Goal: Transaction & Acquisition: Purchase product/service

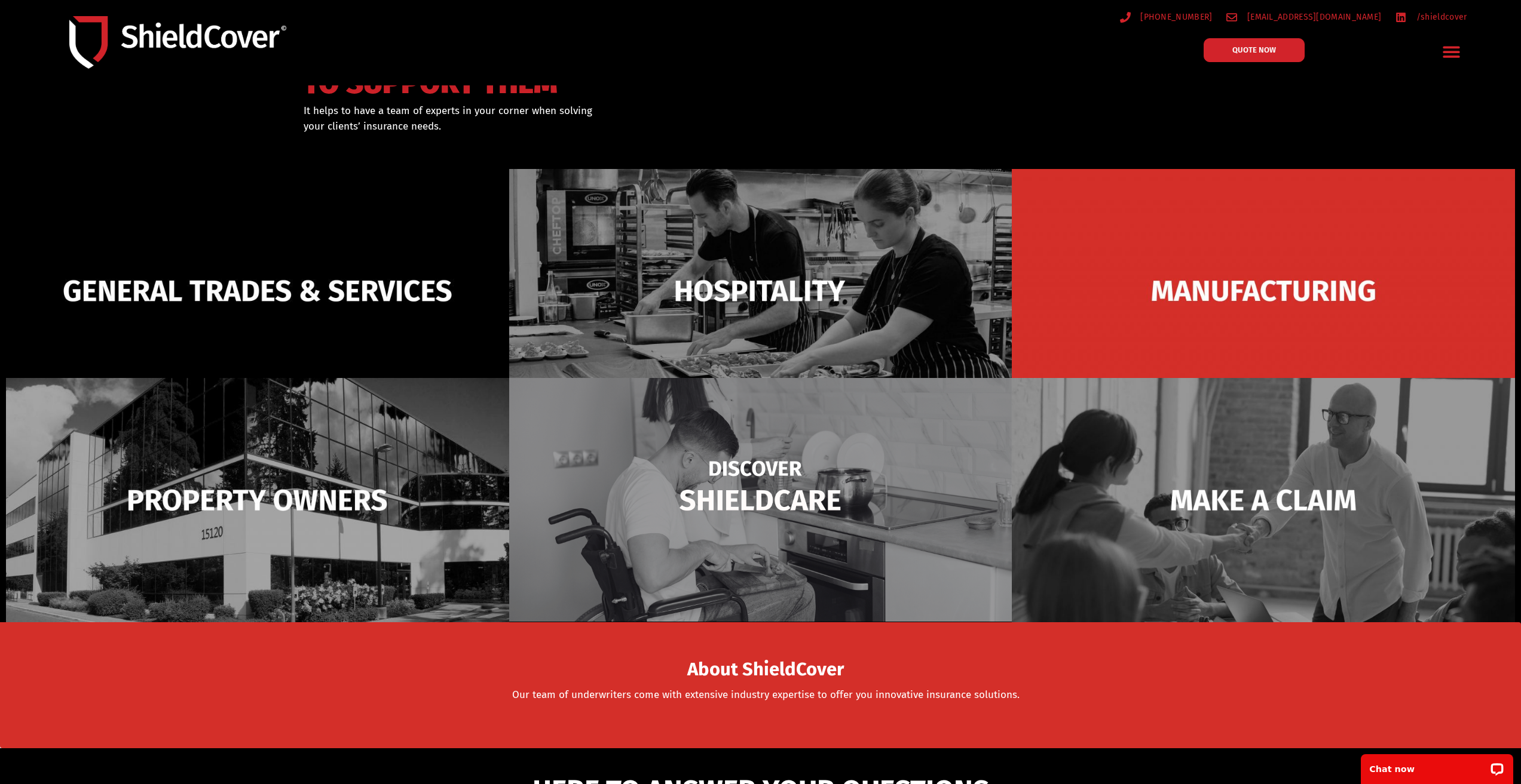
scroll to position [119, 0]
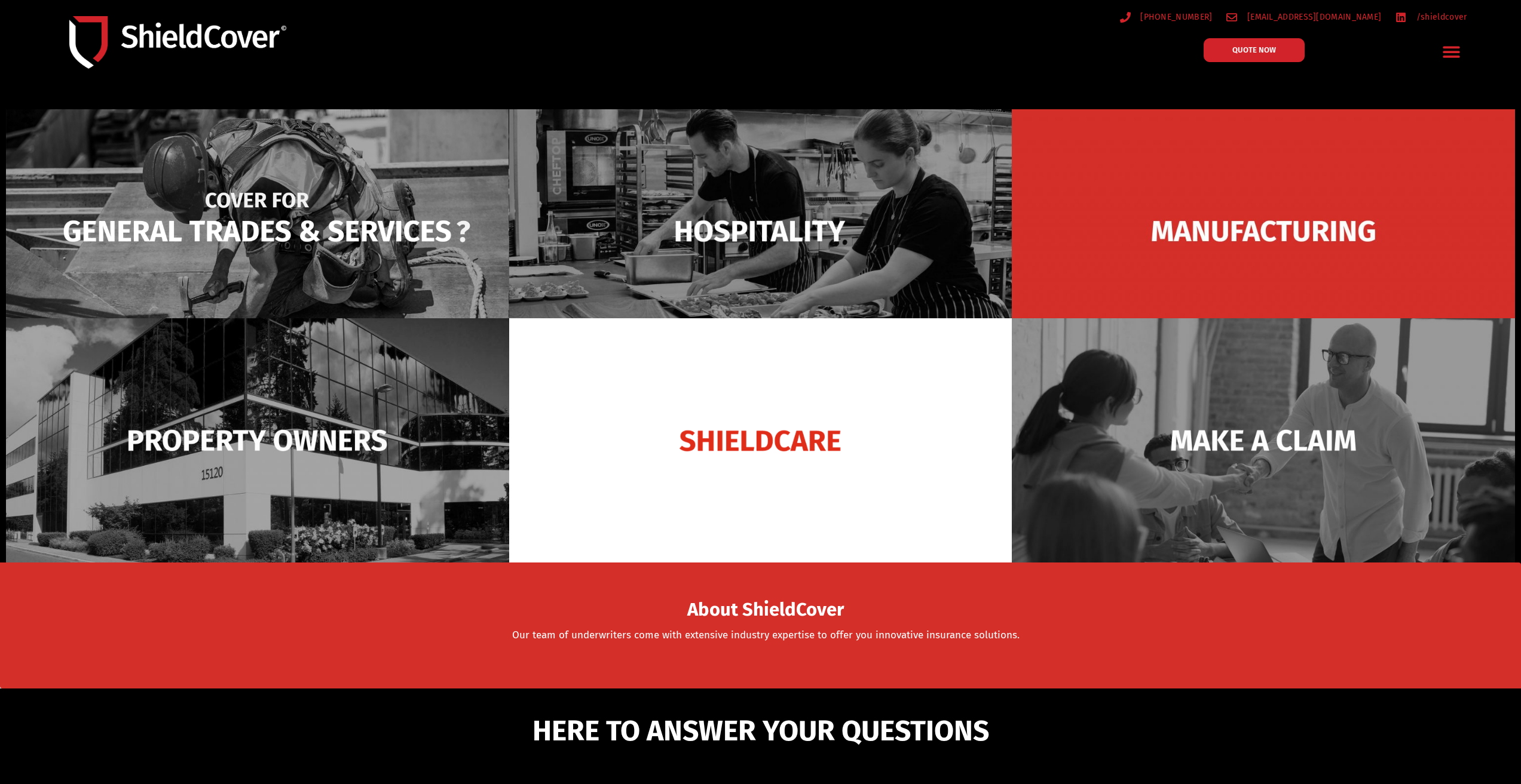
click at [390, 247] on img at bounding box center [257, 231] width 503 height 244
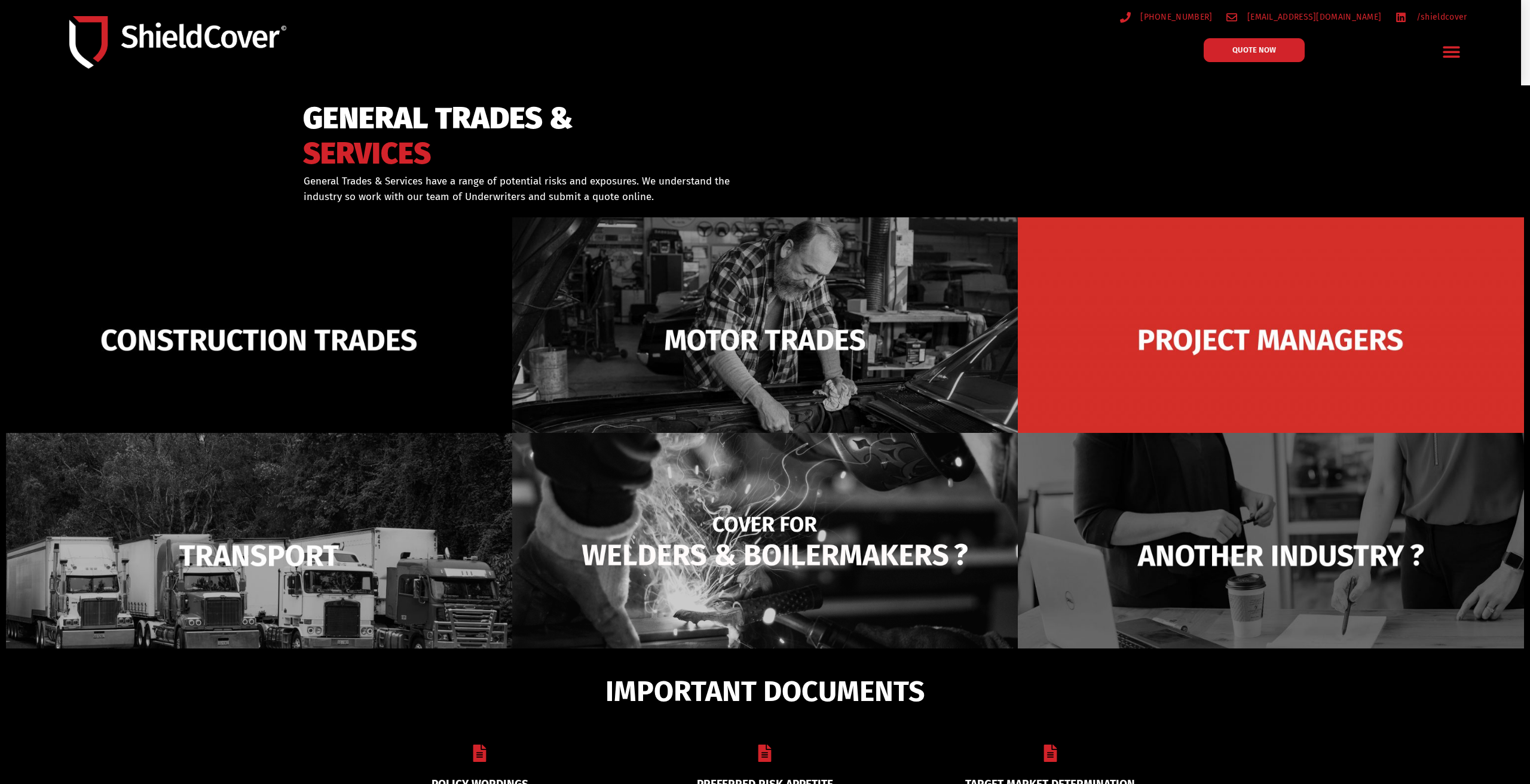
click at [818, 536] on img at bounding box center [765, 555] width 506 height 246
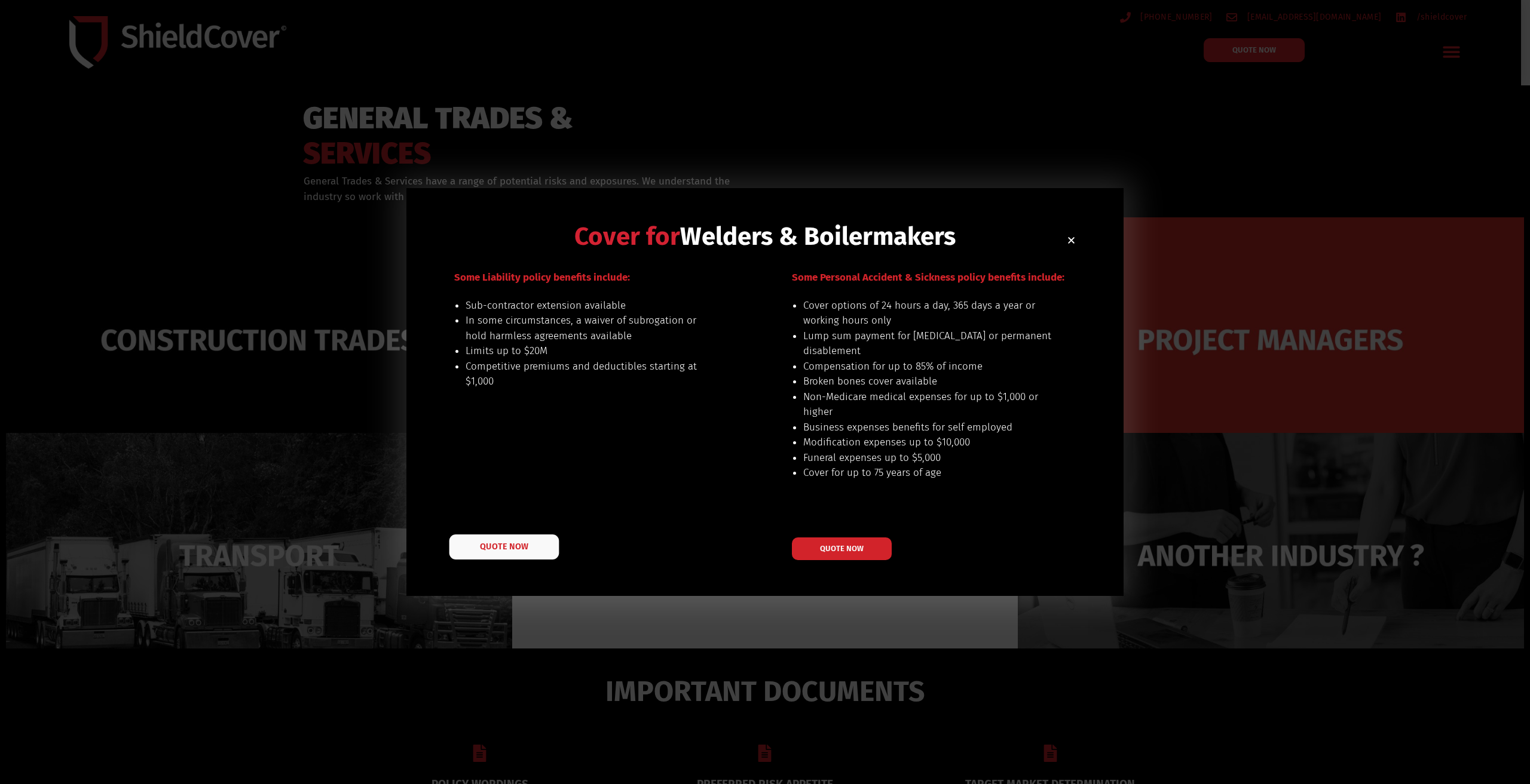
click at [516, 544] on span "QUOTE NOW" at bounding box center [504, 547] width 48 height 8
